Goal: Task Accomplishment & Management: Manage account settings

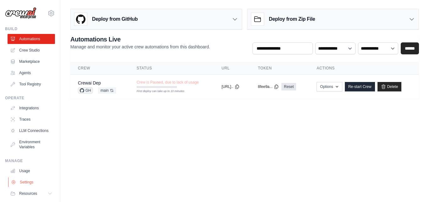
click at [27, 184] on link "Settings" at bounding box center [31, 182] width 47 height 10
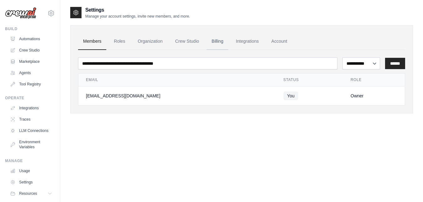
click at [218, 44] on link "Billing" at bounding box center [218, 41] width 22 height 17
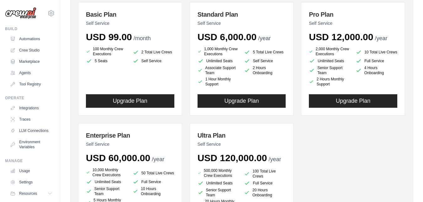
scroll to position [88, 0]
